Goal: Transaction & Acquisition: Book appointment/travel/reservation

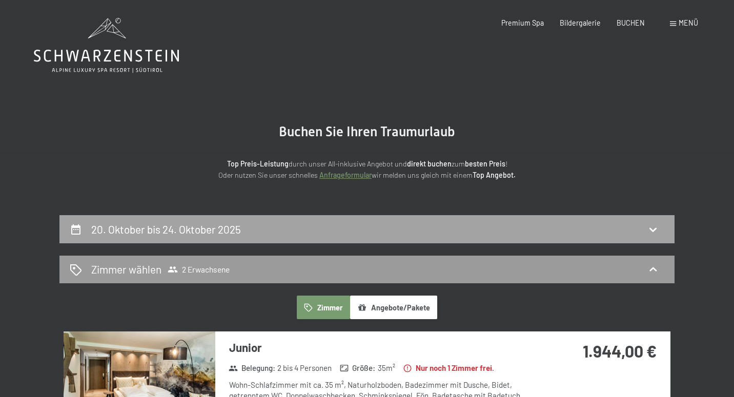
click at [315, 219] on div "20. Oktober bis 24. Oktober 2025" at bounding box center [366, 229] width 615 height 28
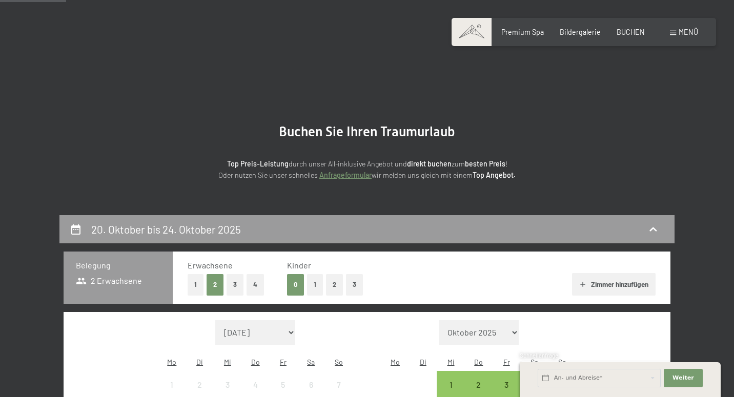
scroll to position [214, 0]
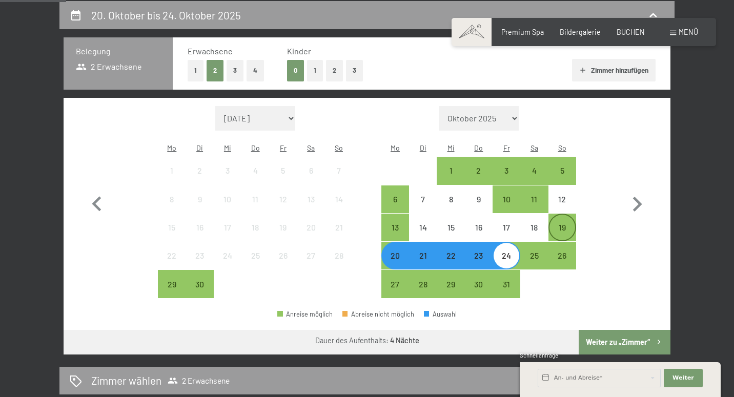
click at [561, 224] on div "19" at bounding box center [563, 237] width 26 height 26
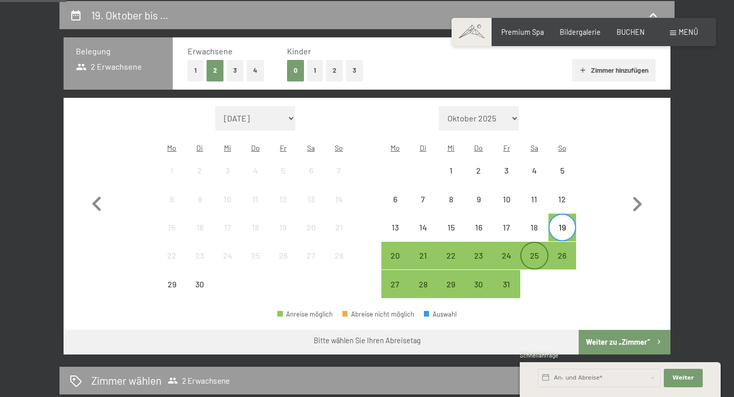
click at [541, 252] on div "25" at bounding box center [534, 265] width 26 height 26
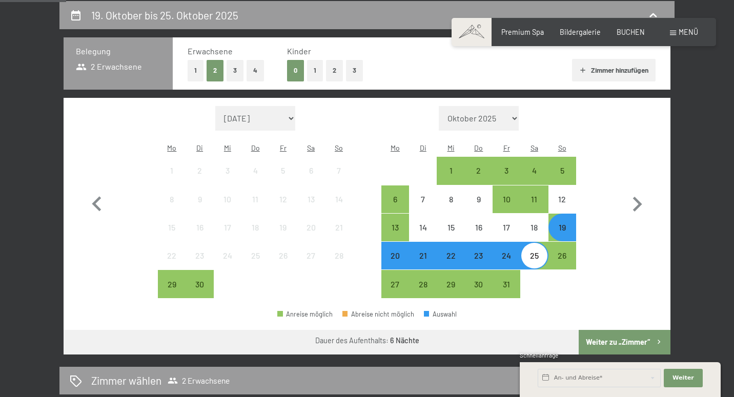
click at [609, 330] on button "Weiter zu „Zimmer“" at bounding box center [625, 342] width 92 height 25
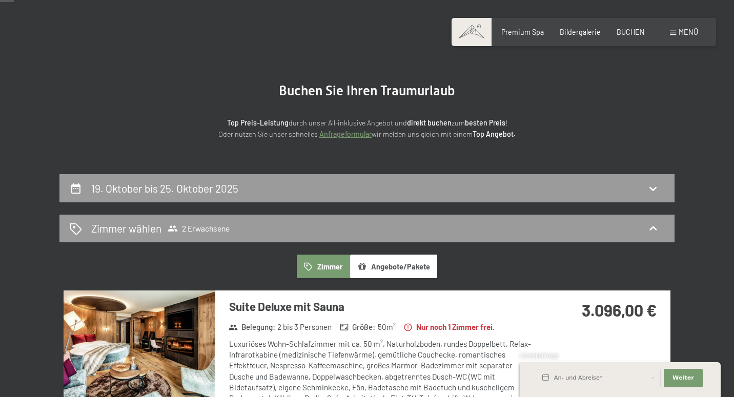
scroll to position [39, 0]
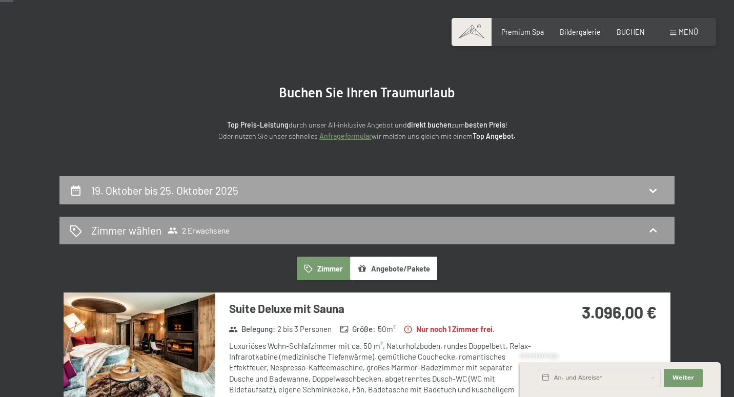
click at [418, 184] on div "19. Oktober bis 25. Oktober 2025" at bounding box center [367, 190] width 595 height 15
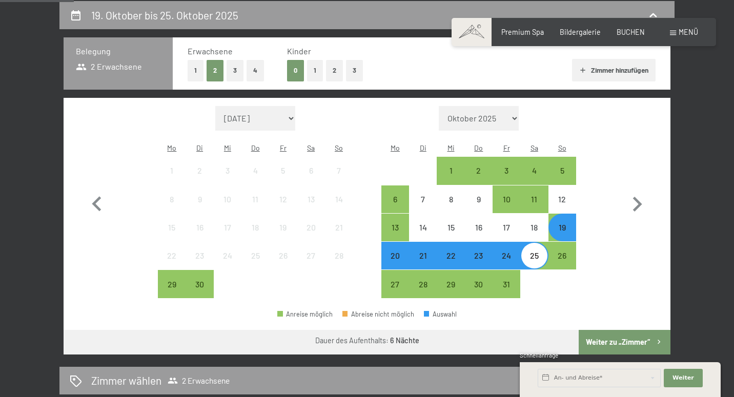
click at [673, 181] on div "Belegung 2 Erwachsene Erwachsene 1 2 3 4 Kinder 0 1 2 3 [PERSON_NAME] hinzufüge…" at bounding box center [366, 195] width 615 height 317
click at [563, 224] on div "19" at bounding box center [563, 237] width 26 height 26
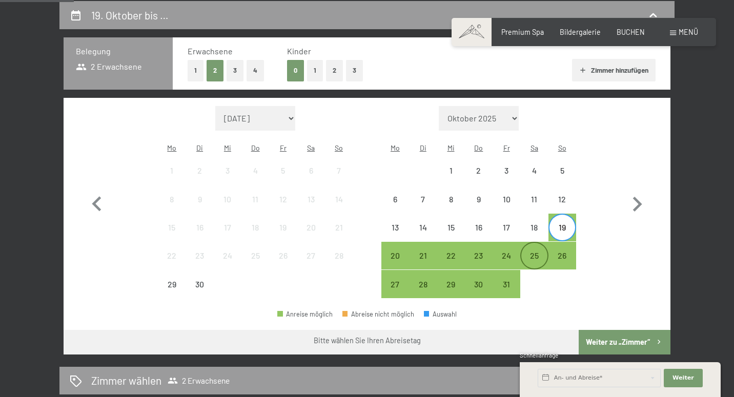
click at [537, 252] on div "25" at bounding box center [534, 265] width 26 height 26
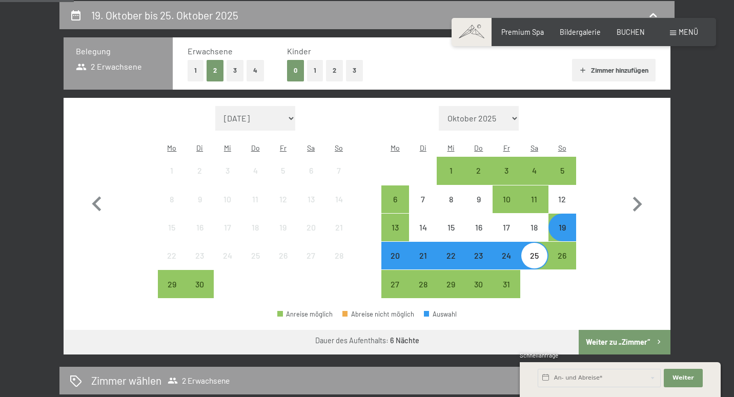
click at [608, 331] on button "Weiter zu „Zimmer“" at bounding box center [625, 342] width 92 height 25
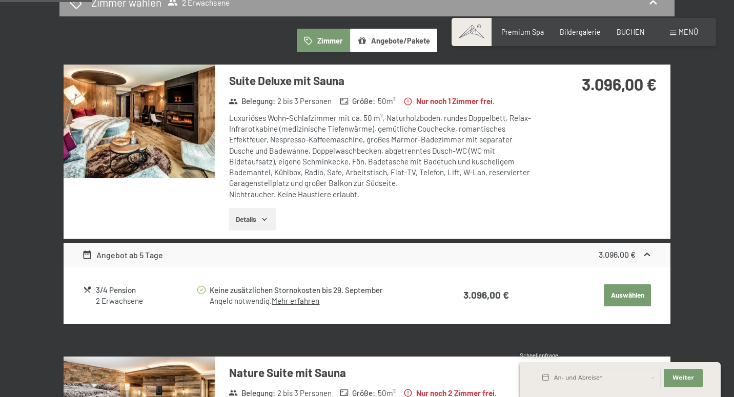
scroll to position [268, 0]
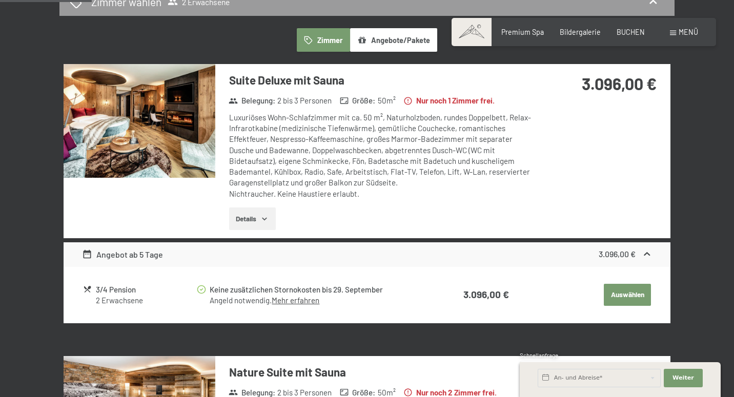
click at [616, 287] on button "Auswählen" at bounding box center [627, 295] width 47 height 23
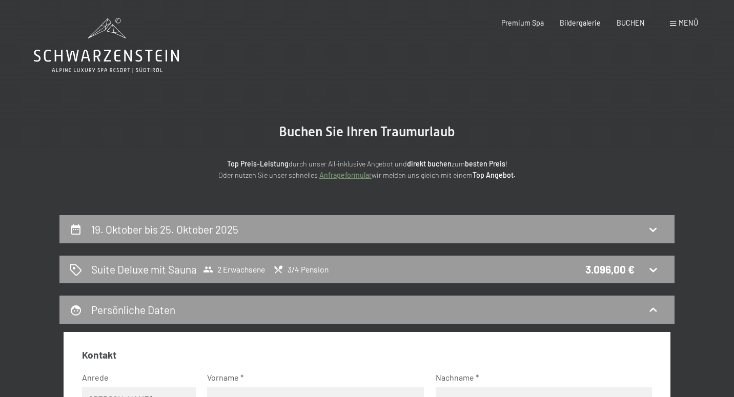
scroll to position [0, 0]
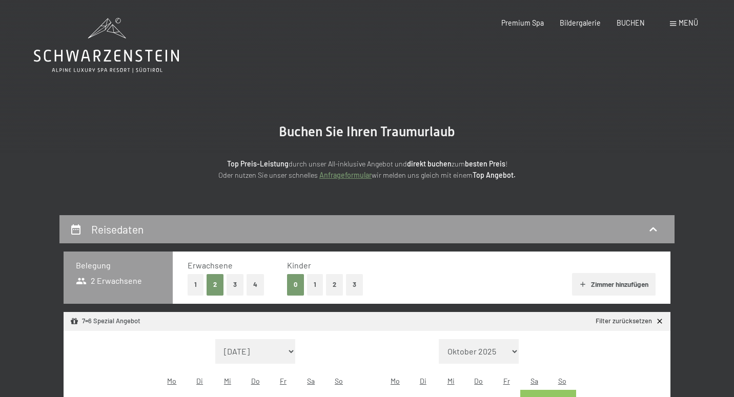
select select "2025-10-01"
select select "2025-11-01"
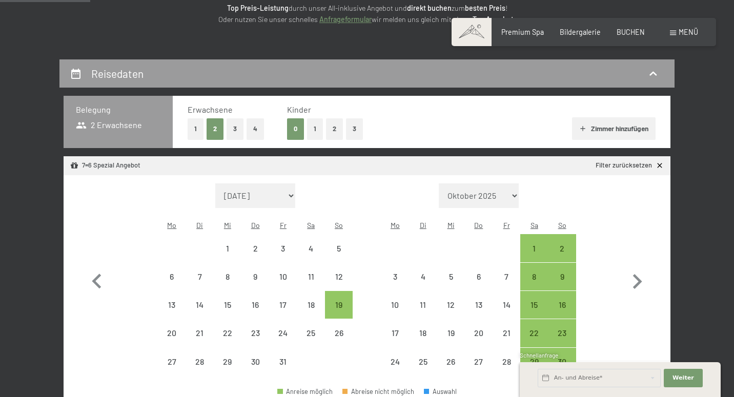
scroll to position [160, 0]
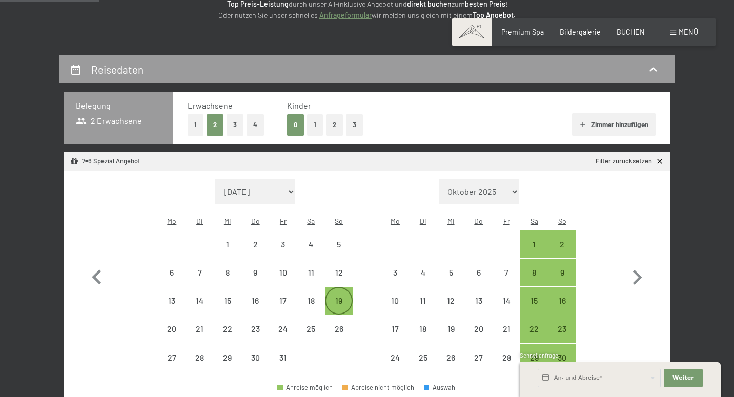
click at [343, 297] on div "19" at bounding box center [339, 310] width 26 height 26
select select "2025-10-01"
select select "2025-11-01"
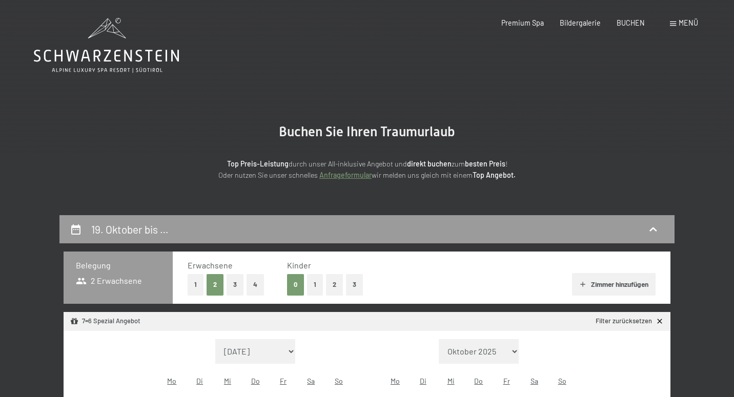
scroll to position [0, 0]
